Goal: Transaction & Acquisition: Purchase product/service

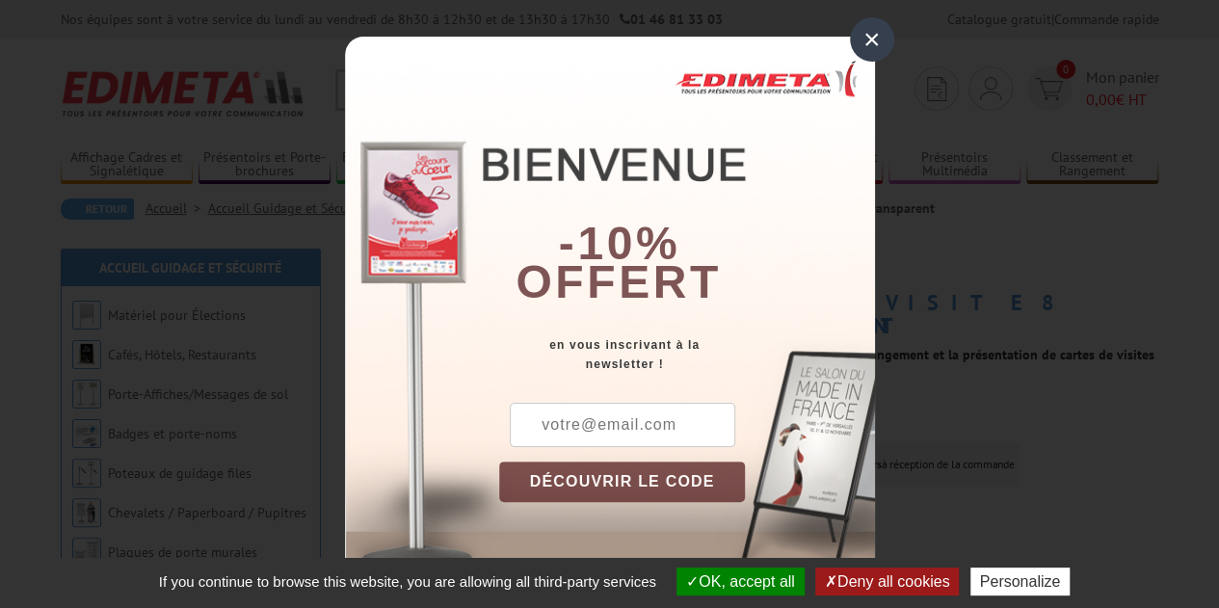
click at [873, 41] on div "×" at bounding box center [872, 39] width 44 height 44
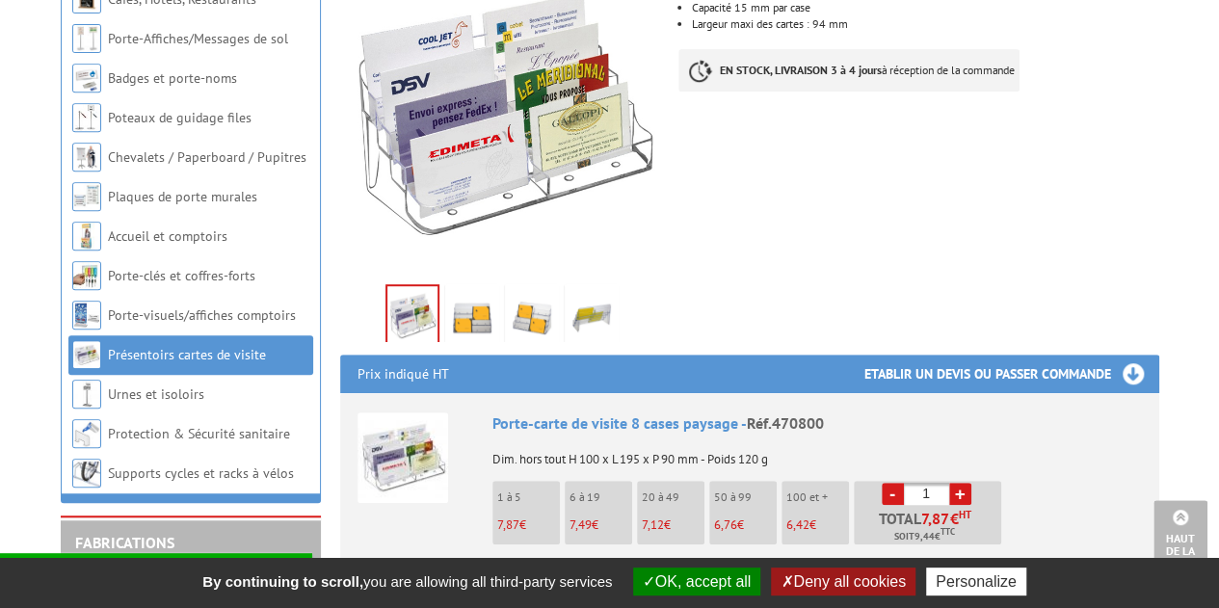
scroll to position [397, 0]
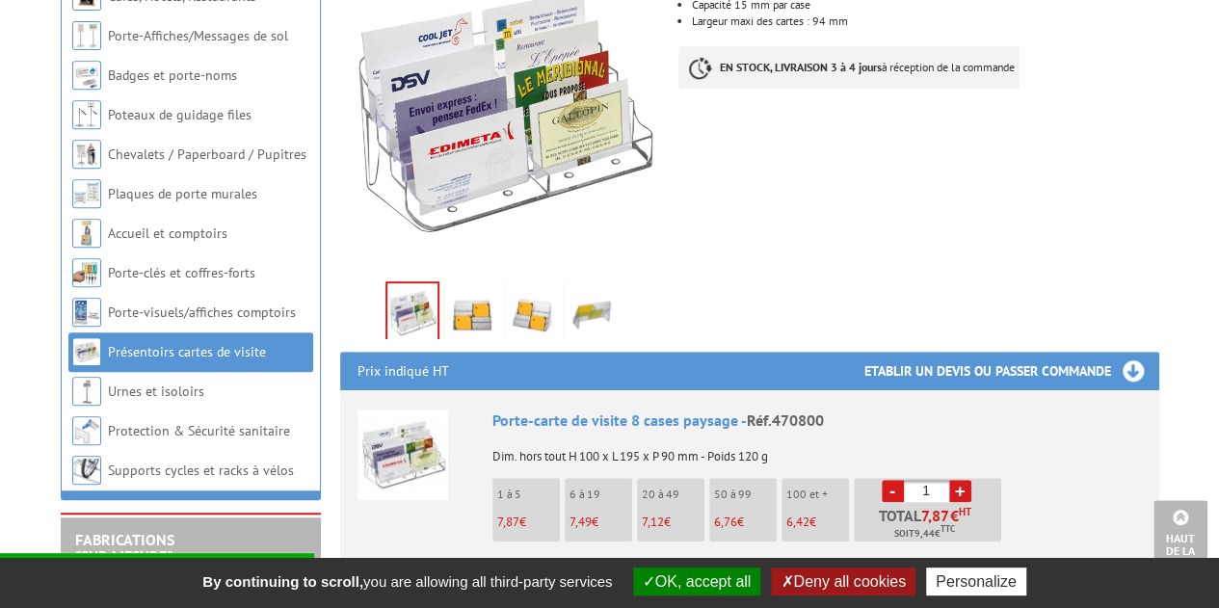
click at [700, 583] on button "OK, accept all" at bounding box center [697, 581] width 128 height 28
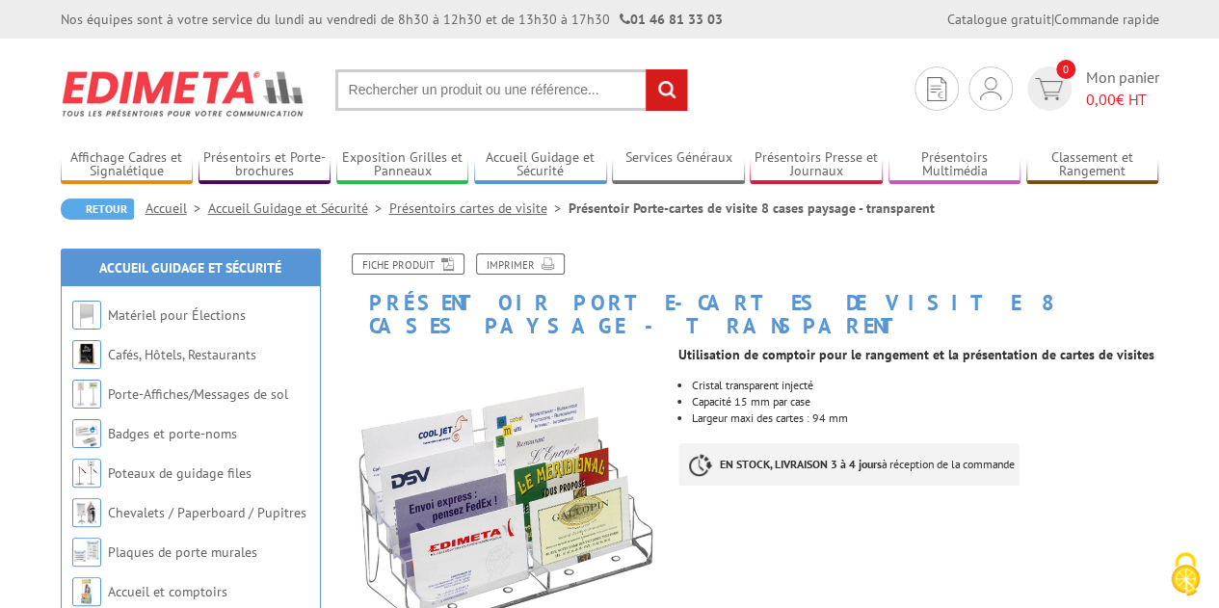
click at [425, 89] on input "text" at bounding box center [511, 89] width 353 height 41
click at [401, 79] on input "text" at bounding box center [511, 89] width 353 height 41
click at [387, 80] on input "text" at bounding box center [511, 89] width 353 height 41
click at [383, 86] on input "text" at bounding box center [511, 89] width 353 height 41
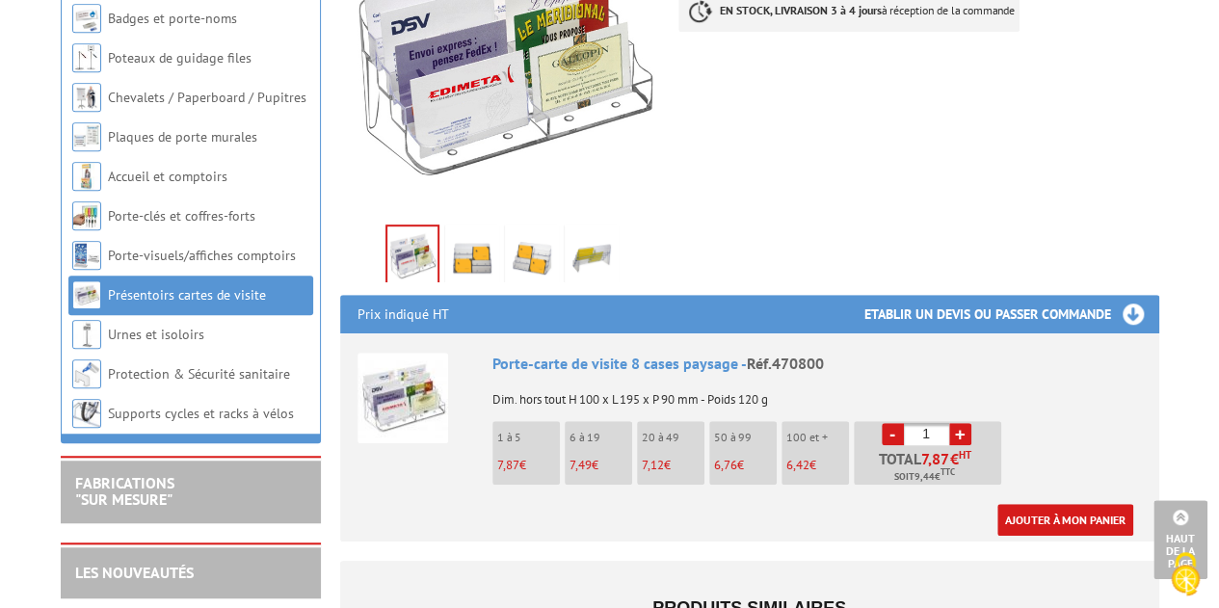
scroll to position [457, 0]
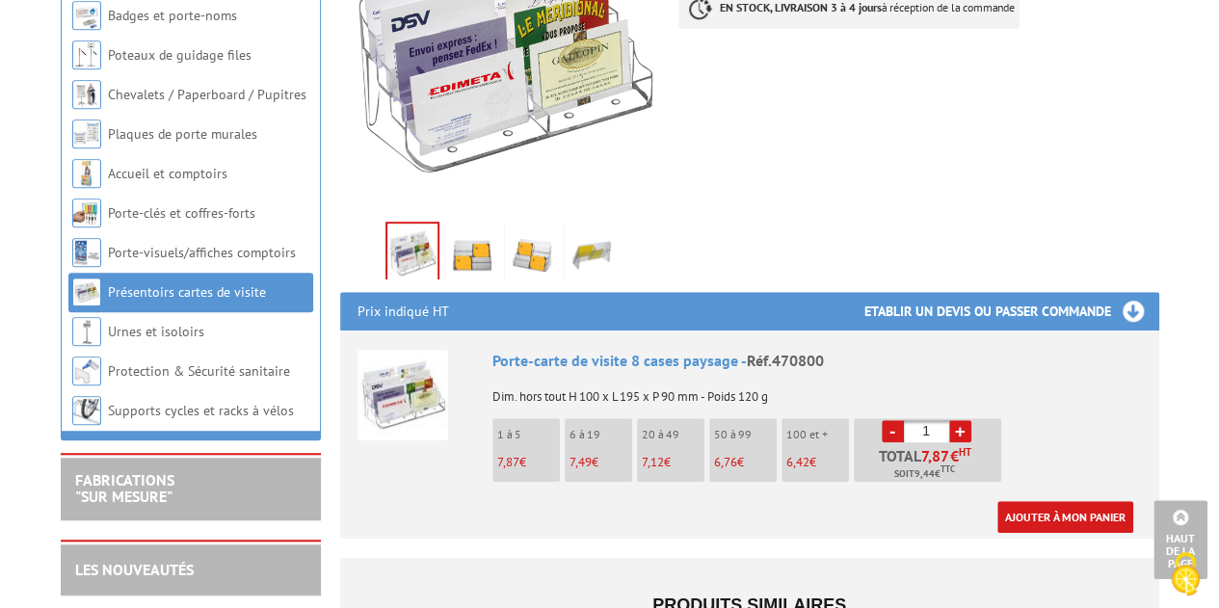
click at [422, 366] on img at bounding box center [402, 395] width 91 height 91
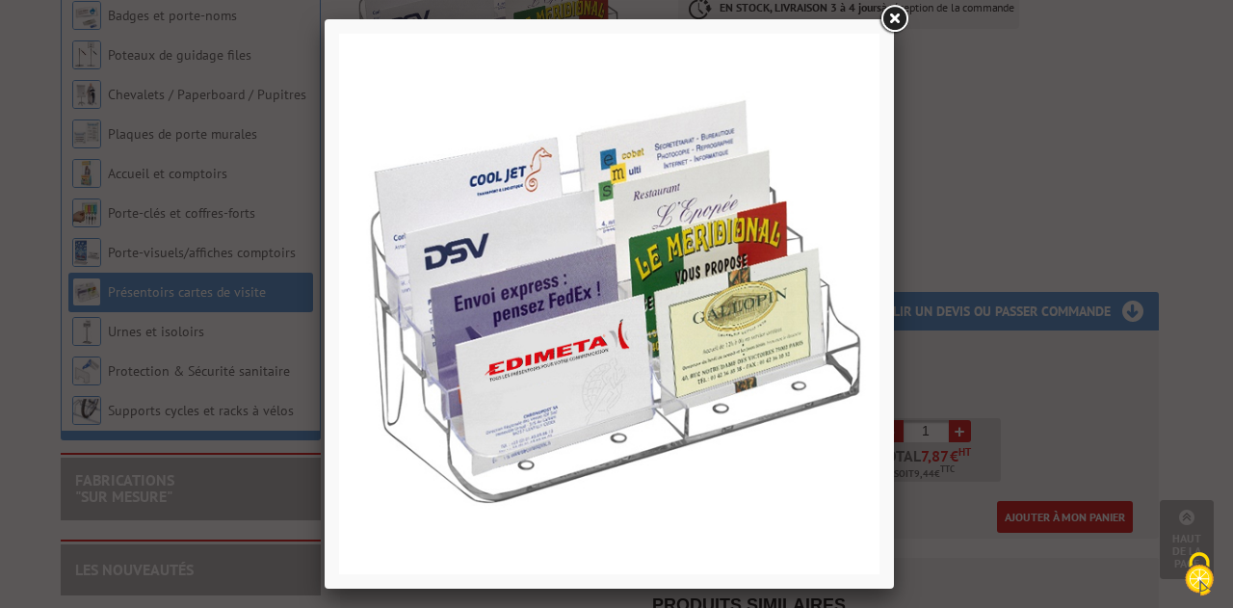
click at [891, 14] on link at bounding box center [894, 19] width 35 height 35
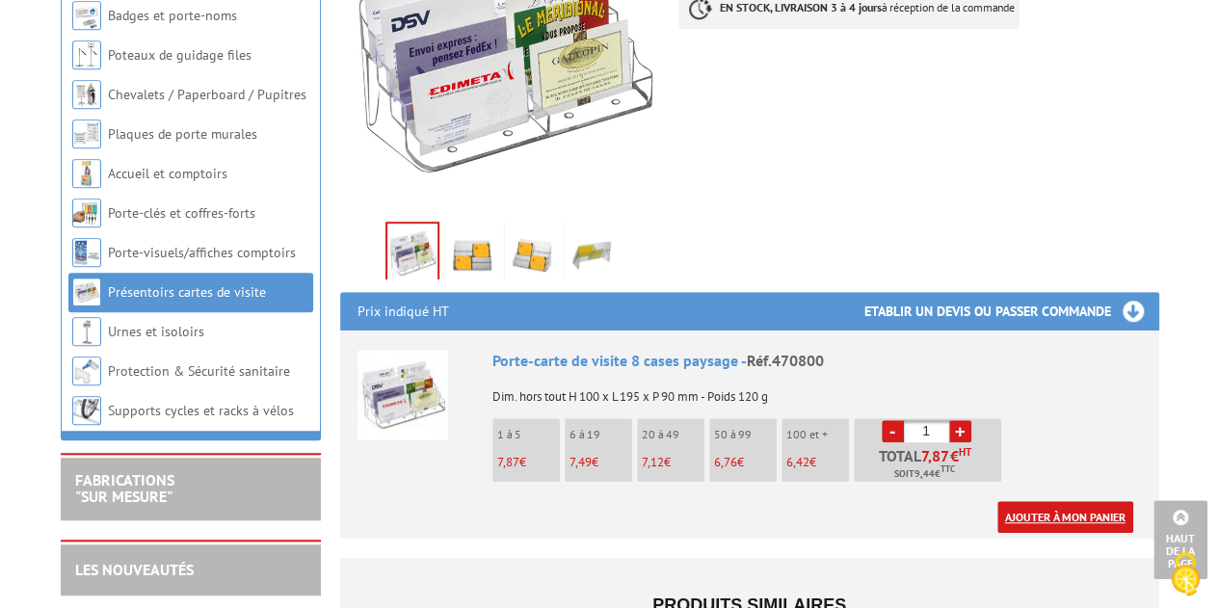
click at [1038, 504] on link "Ajouter à mon panier" at bounding box center [1065, 517] width 136 height 32
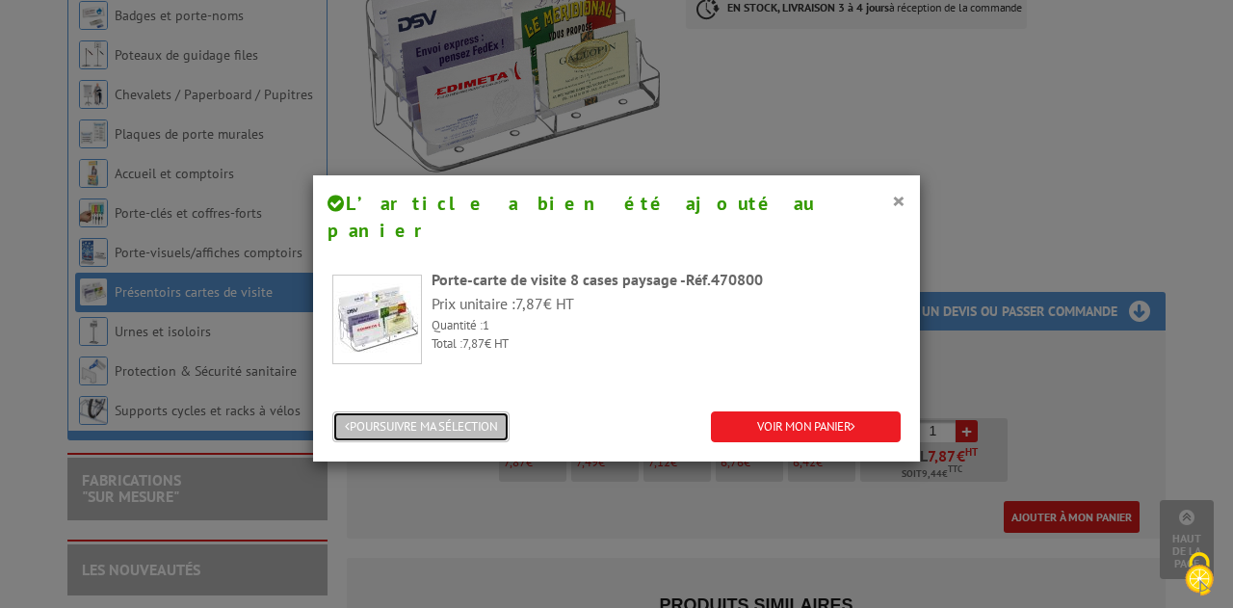
click at [451, 411] on button "POURSUIVRE MA SÉLECTION" at bounding box center [420, 427] width 177 height 32
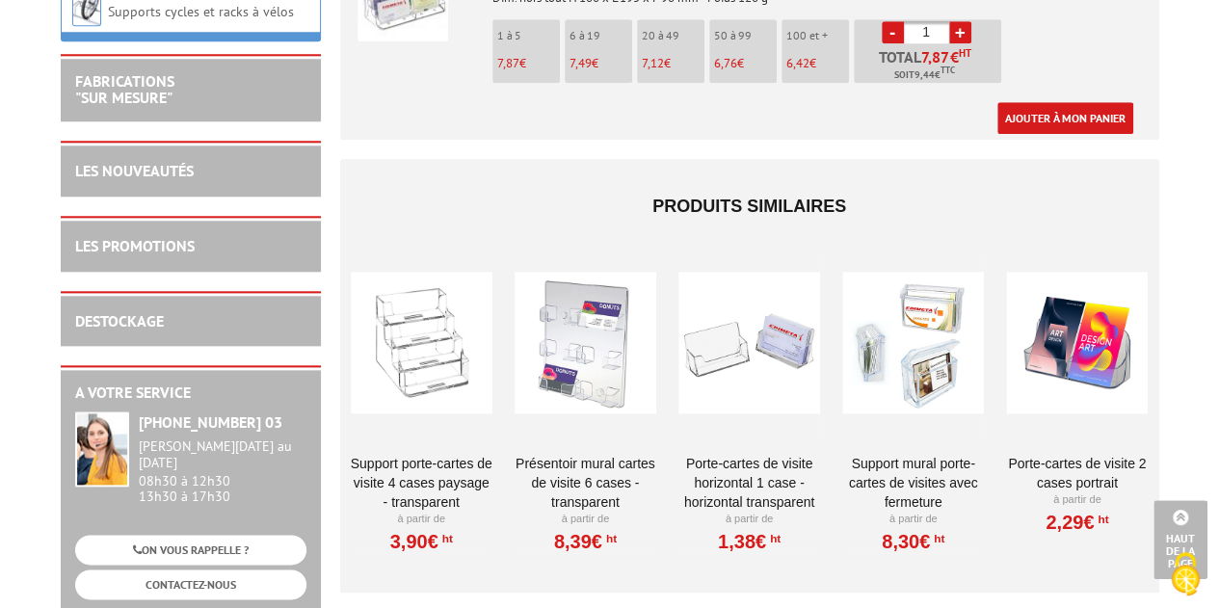
scroll to position [875, 0]
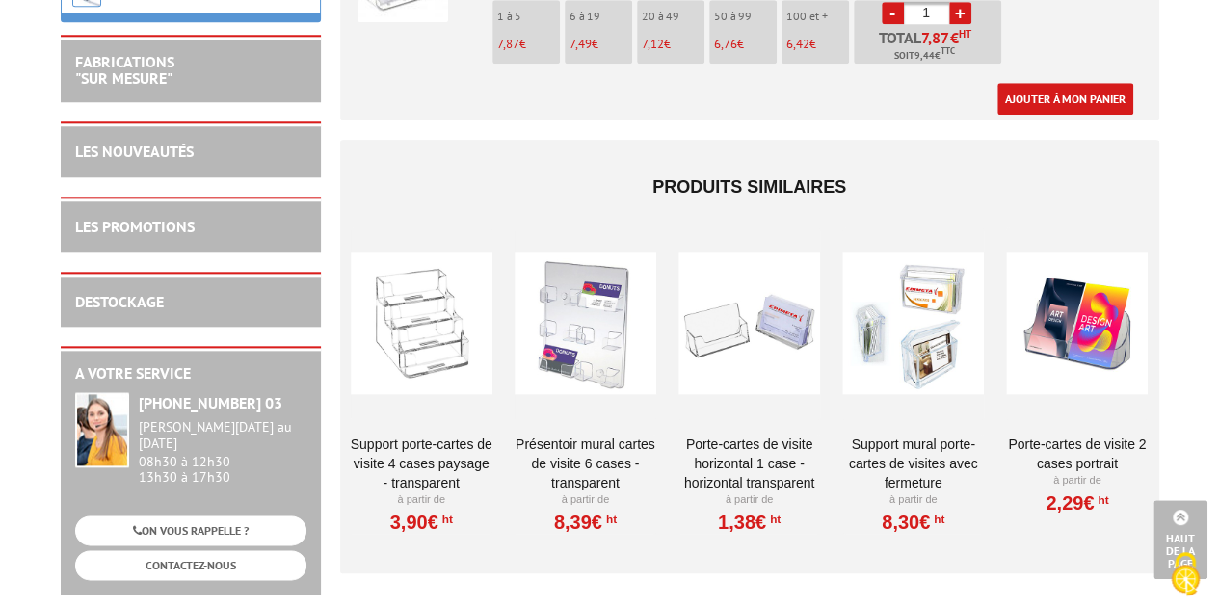
click at [1098, 322] on div at bounding box center [1077, 323] width 142 height 193
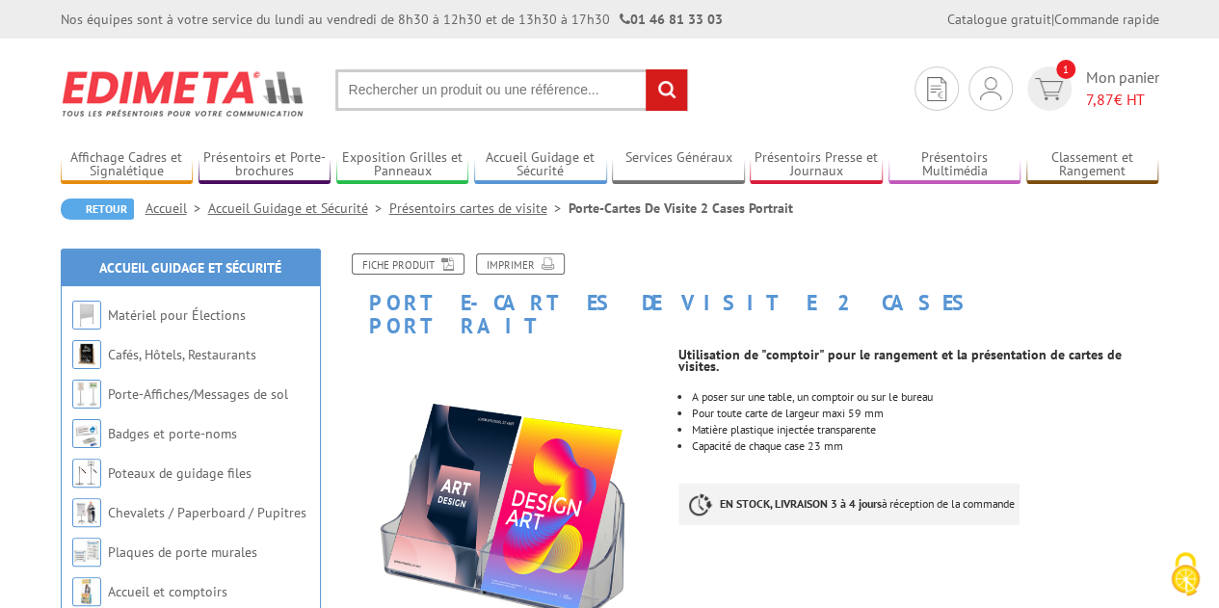
click at [494, 86] on input "text" at bounding box center [511, 89] width 353 height 41
click at [434, 82] on input "text" at bounding box center [511, 89] width 353 height 41
click at [370, 105] on input "text" at bounding box center [511, 89] width 353 height 41
click at [356, 90] on input "text" at bounding box center [511, 89] width 353 height 41
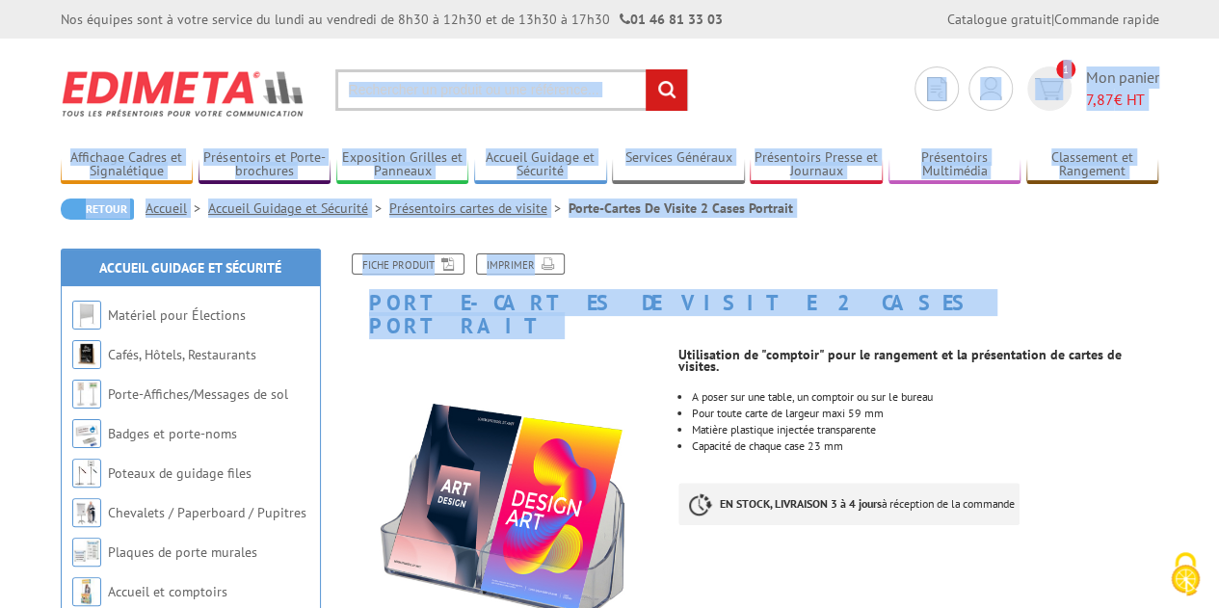
drag, startPoint x: 1218, startPoint y: 109, endPoint x: 1207, endPoint y: 238, distance: 129.5
click at [655, 261] on div "Fiche produit Imprimer" at bounding box center [750, 272] width 848 height 38
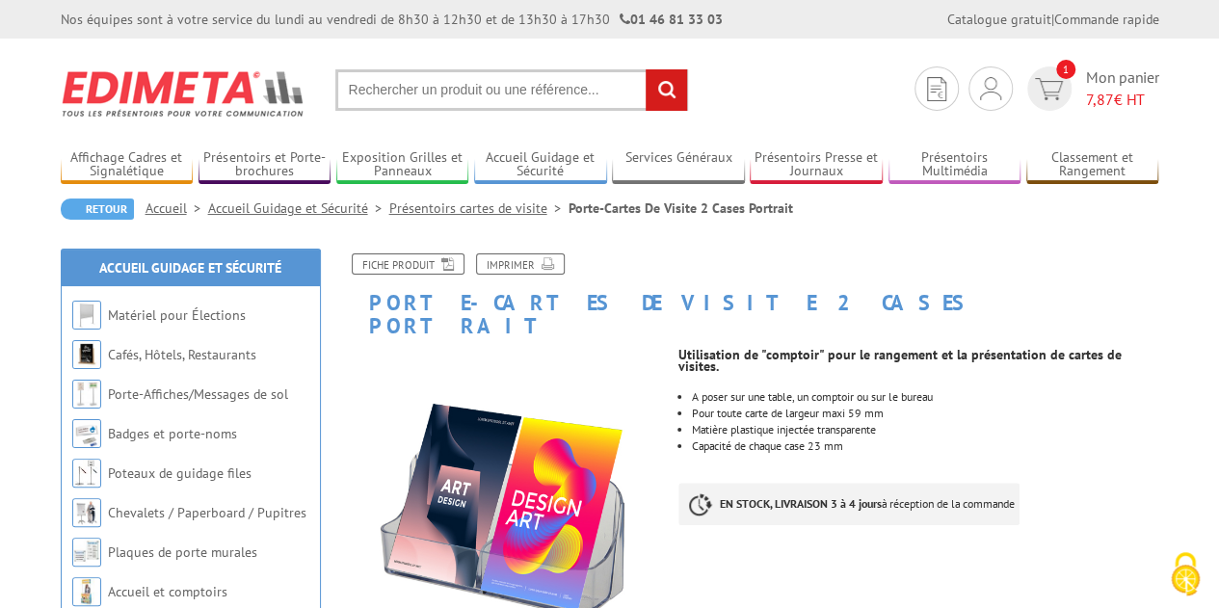
click at [432, 96] on input "text" at bounding box center [511, 89] width 353 height 41
click at [378, 86] on input "text" at bounding box center [511, 89] width 353 height 41
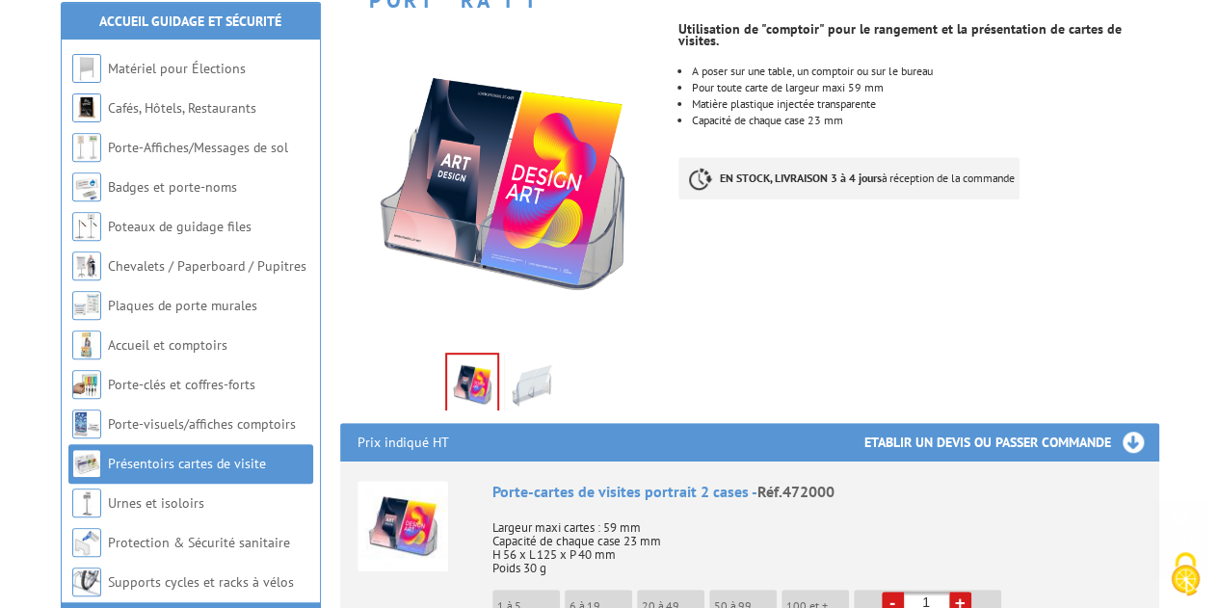
scroll to position [324, 0]
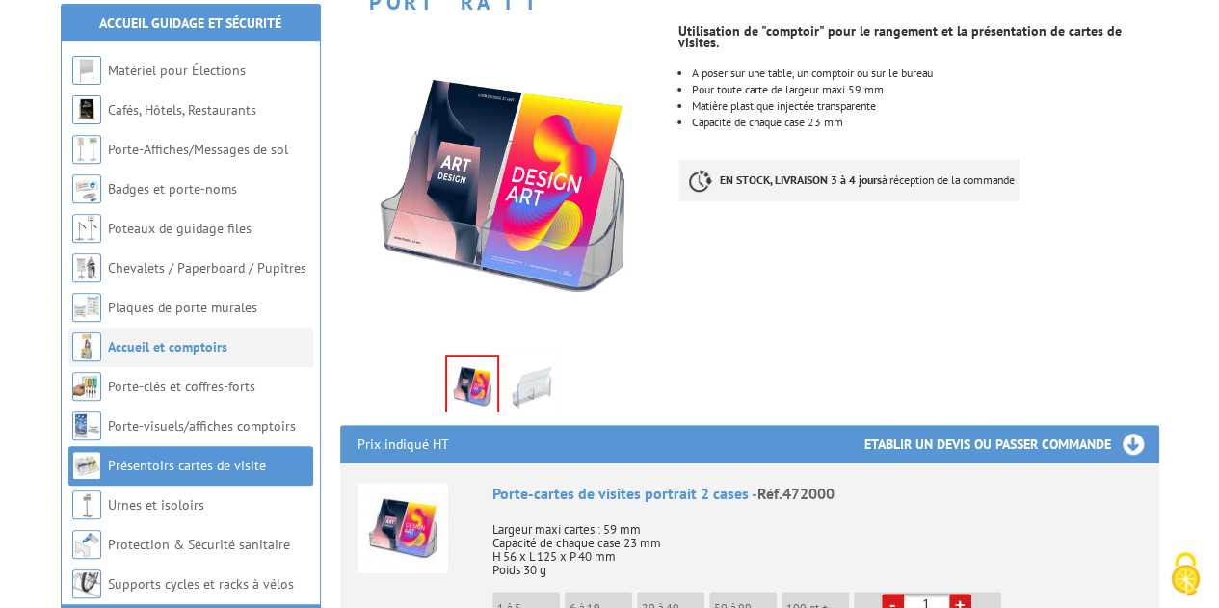
click at [184, 340] on link "Accueil et comptoirs" at bounding box center [167, 346] width 119 height 17
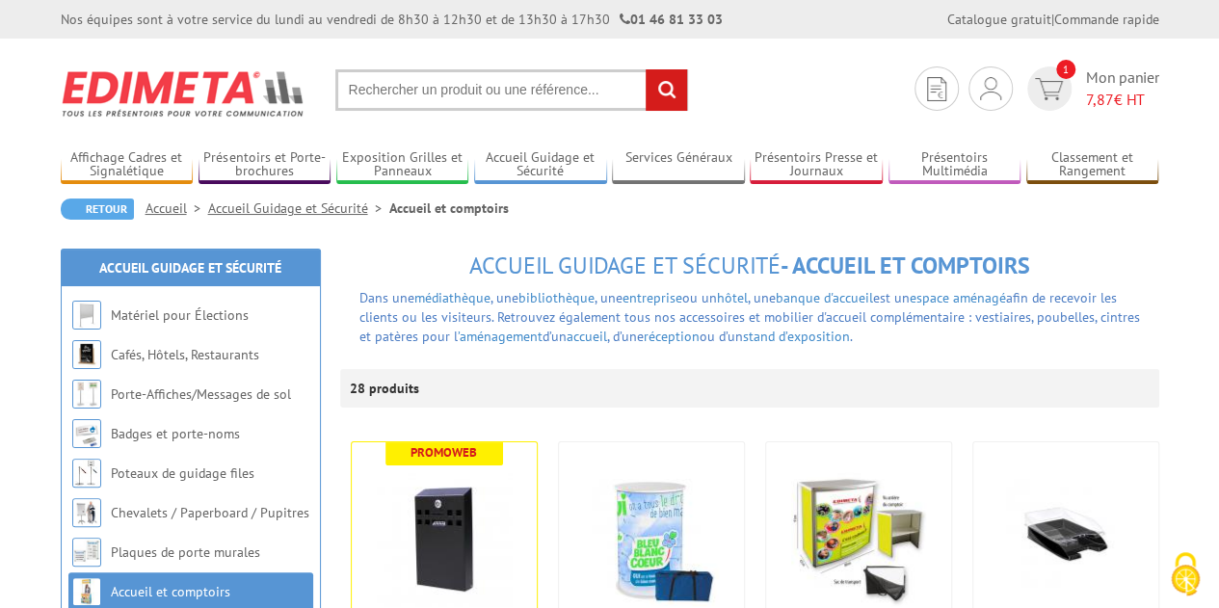
click at [671, 88] on input "rechercher" at bounding box center [665, 89] width 41 height 41
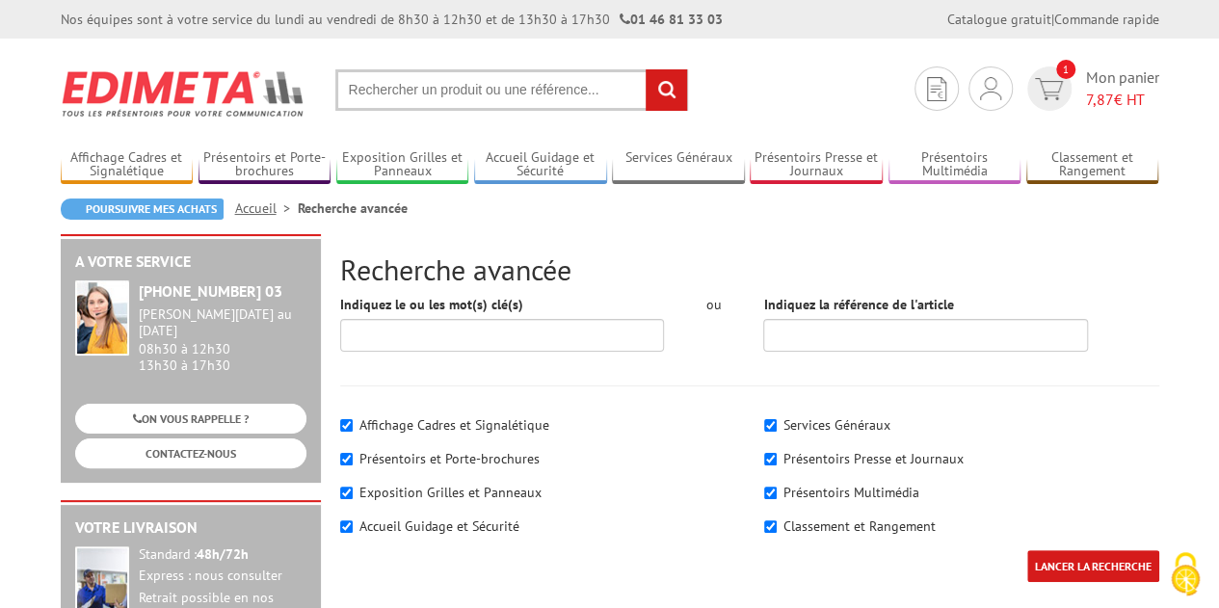
click at [511, 101] on input "text" at bounding box center [511, 89] width 353 height 41
click at [424, 79] on input "text" at bounding box center [511, 89] width 353 height 41
click at [819, 491] on label "Présentoirs Multimédia" at bounding box center [851, 492] width 136 height 17
click at [776, 491] on input"] "Présentoirs Multimédia" at bounding box center [770, 493] width 13 height 13
checkbox input"] "false"
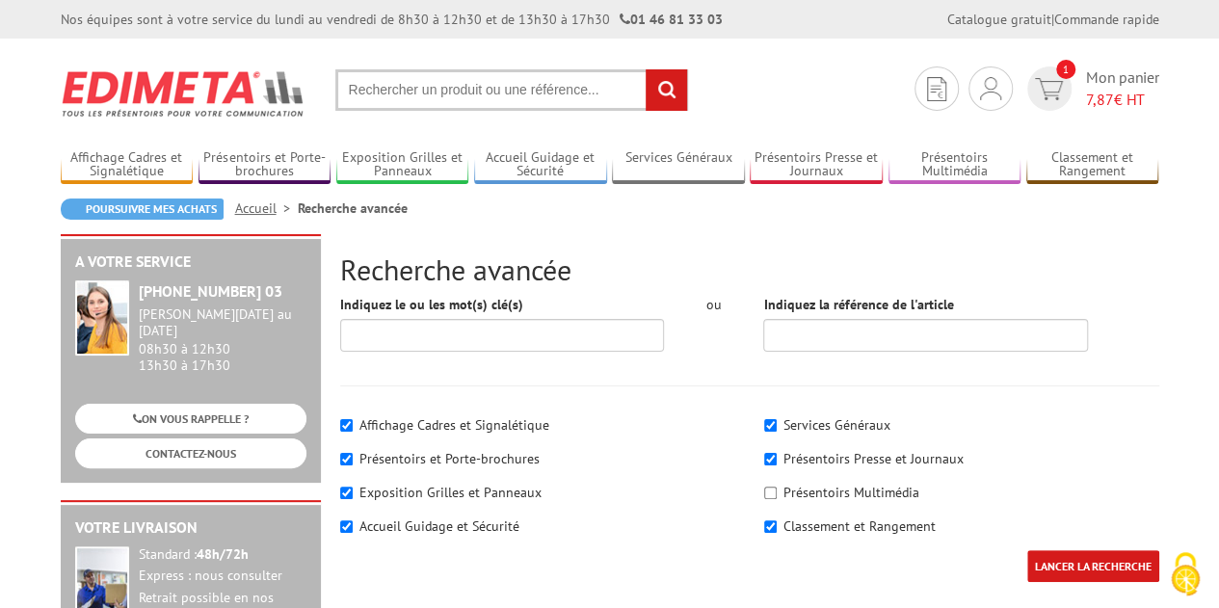
click at [491, 452] on label "Présentoirs et Porte-brochures" at bounding box center [449, 458] width 180 height 17
click at [353, 453] on input"] "Présentoirs et Porte-brochures" at bounding box center [346, 459] width 13 height 13
click at [344, 458] on input"] "Présentoirs et Porte-brochures" at bounding box center [346, 459] width 13 height 13
checkbox input"] "true"
click at [347, 417] on div "Affichage Cadres et Signalétique" at bounding box center [537, 424] width 395 height 19
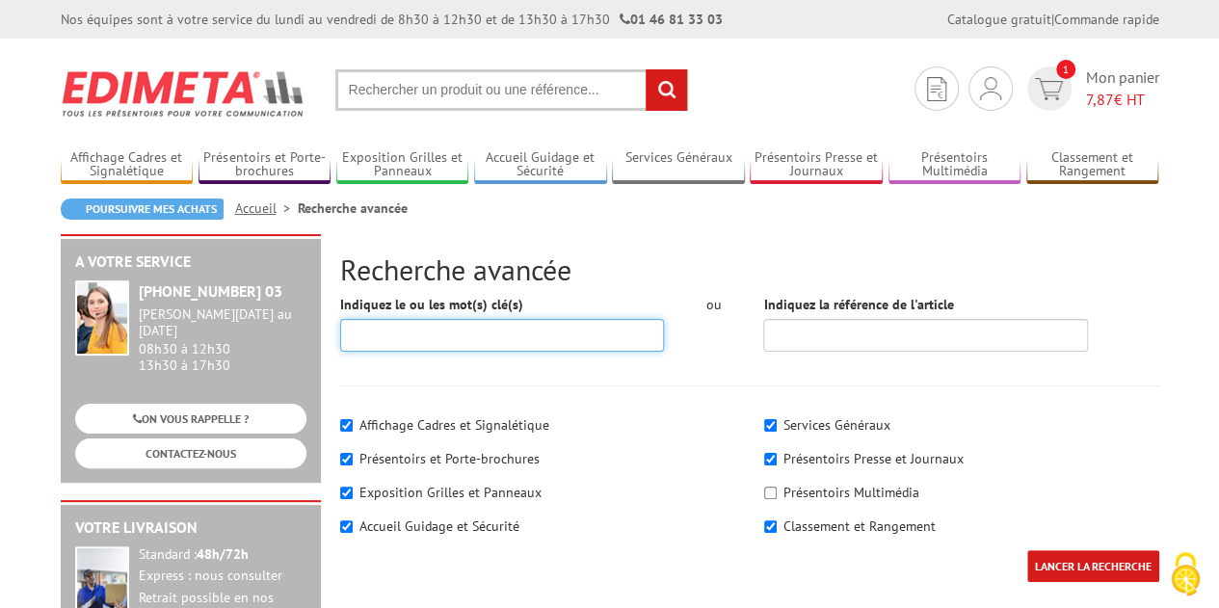
click at [430, 340] on input "Indiquez le ou les mot(s) clé(s)" at bounding box center [502, 335] width 325 height 33
type input "presentoirs brochure"
click at [1027, 550] on input "LANCER LA RECHERCHE" at bounding box center [1093, 566] width 132 height 32
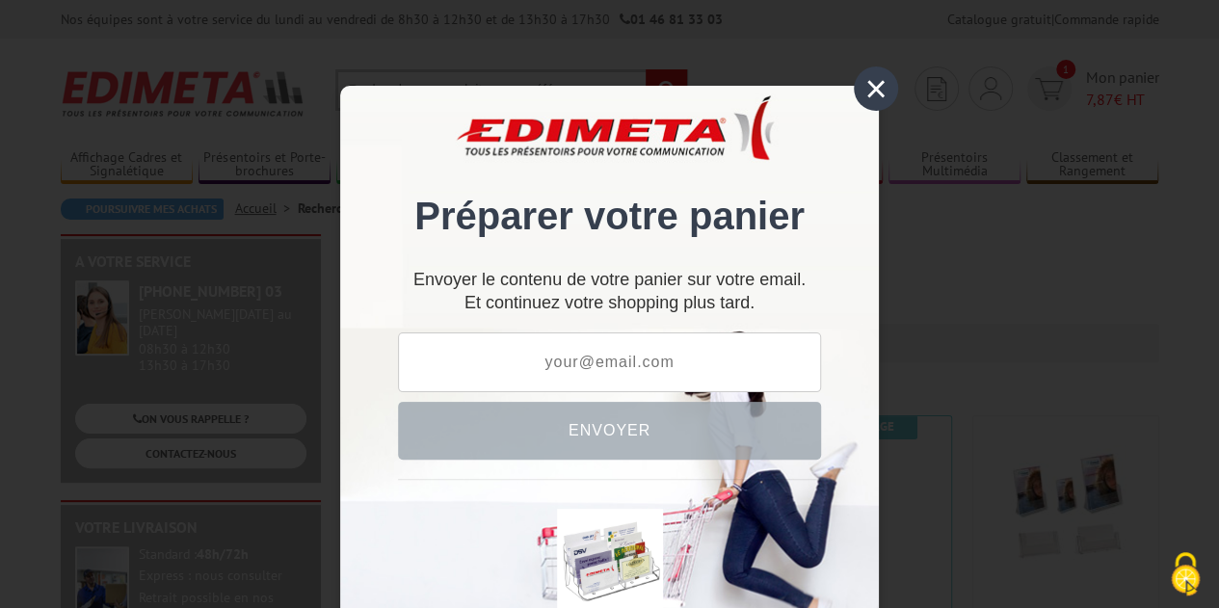
click at [873, 82] on div "×" at bounding box center [876, 88] width 44 height 44
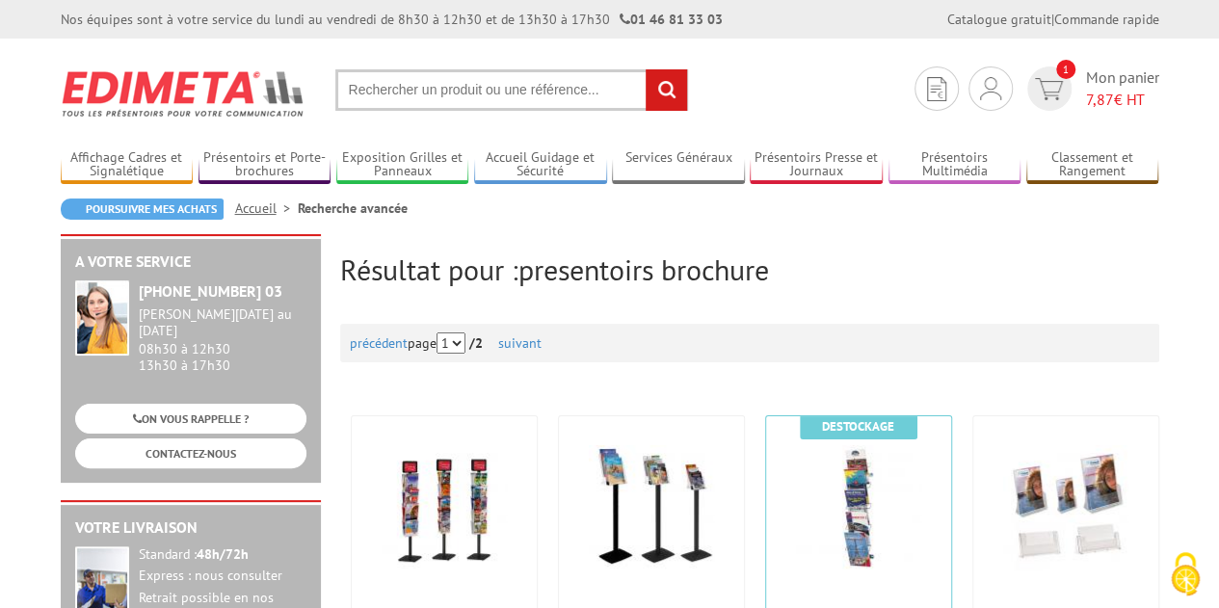
click at [437, 92] on input "text" at bounding box center [511, 89] width 353 height 41
click at [376, 92] on input "text" at bounding box center [511, 89] width 353 height 41
click at [663, 86] on input "rechercher" at bounding box center [665, 89] width 41 height 41
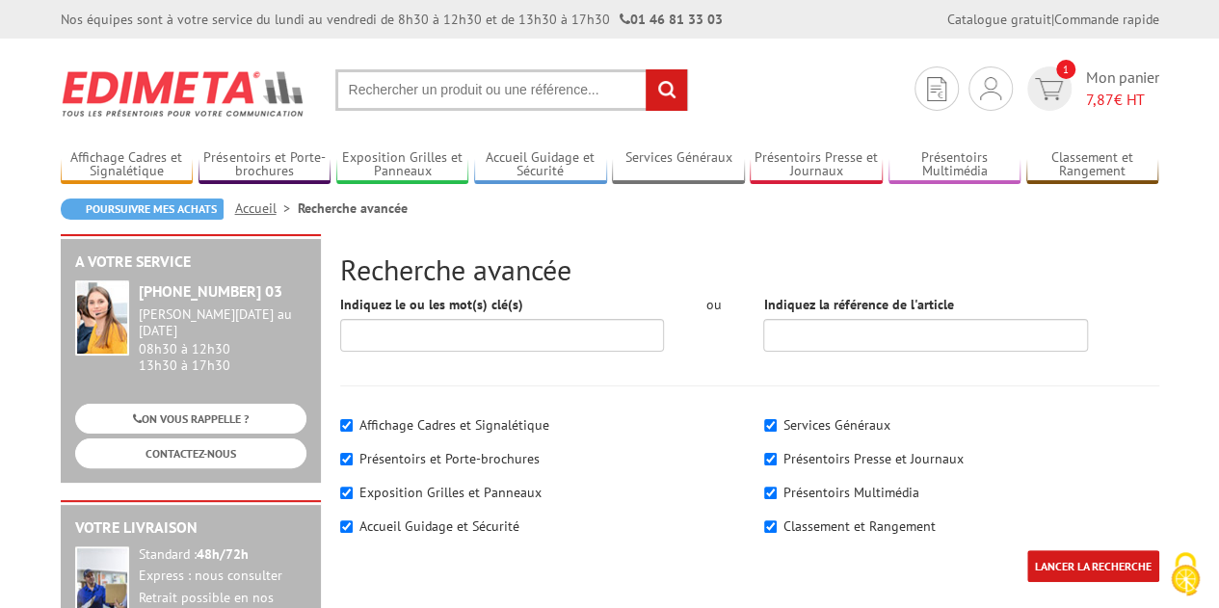
click at [445, 99] on input "text" at bounding box center [511, 89] width 353 height 41
